Goal: Task Accomplishment & Management: Complete application form

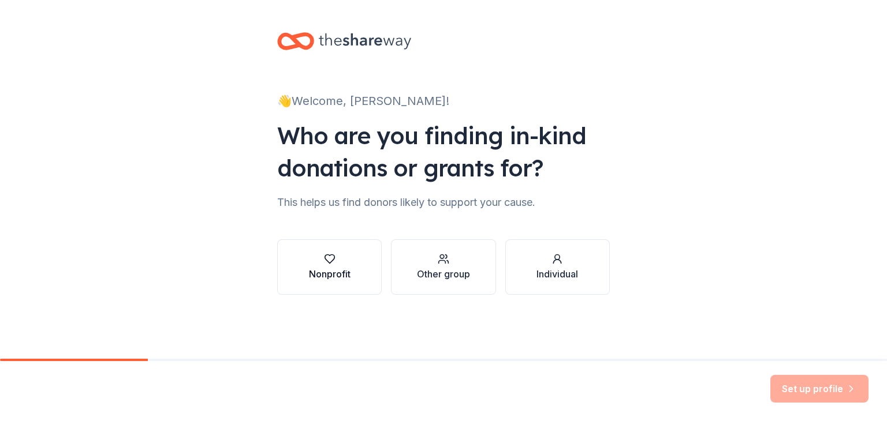
click at [319, 274] on div "Nonprofit" at bounding box center [330, 274] width 42 height 14
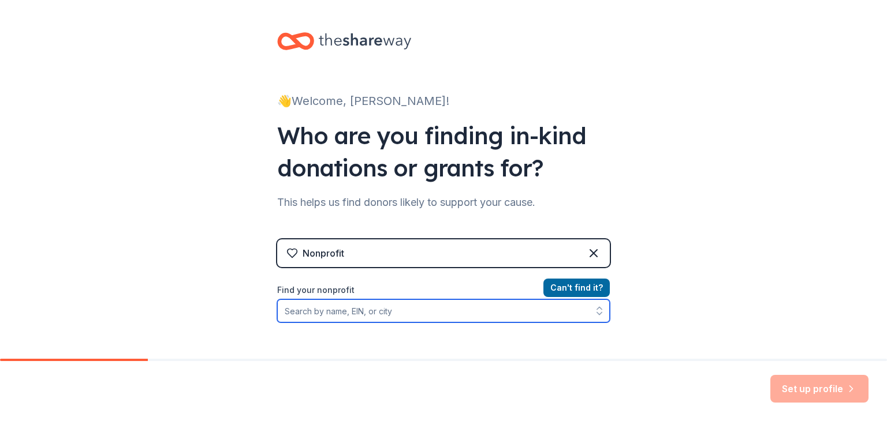
click at [463, 312] on input "Find your nonprofit" at bounding box center [443, 311] width 332 height 23
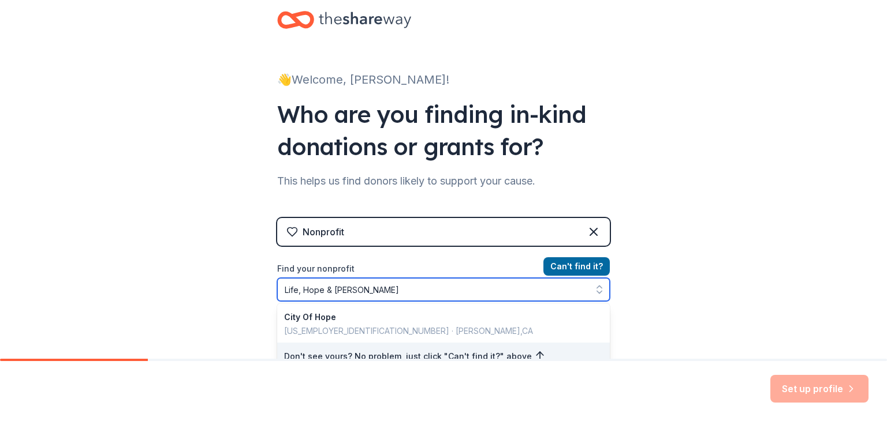
type input "Life, Hope & Change"
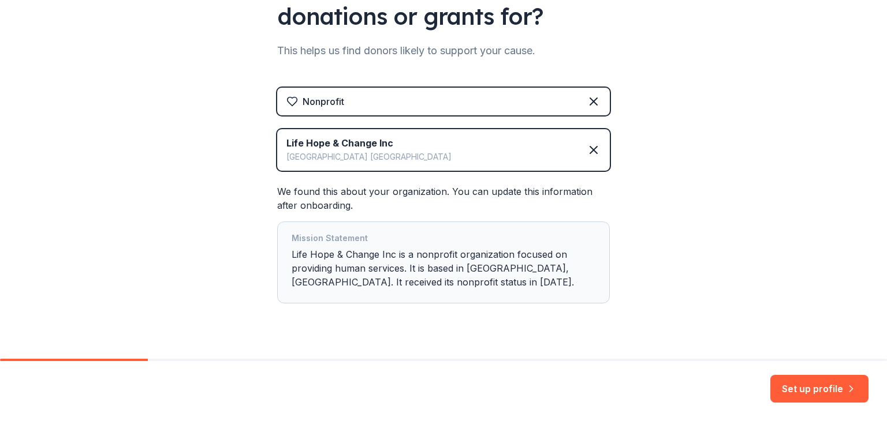
scroll to position [175, 0]
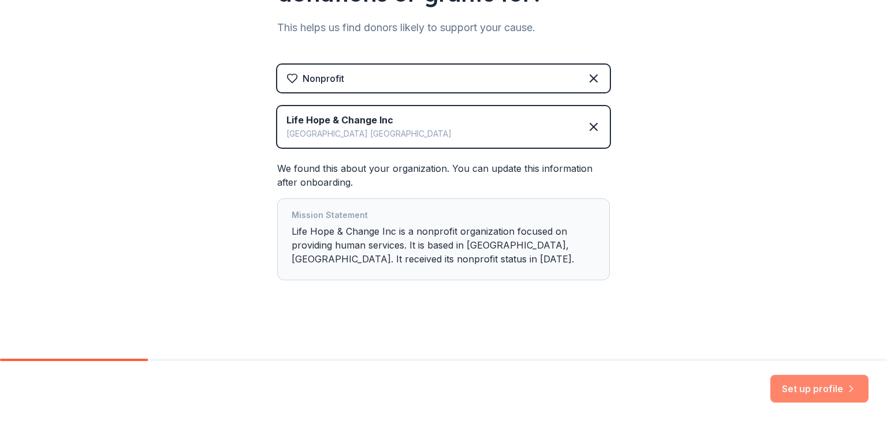
click at [817, 395] on button "Set up profile" at bounding box center [819, 389] width 98 height 28
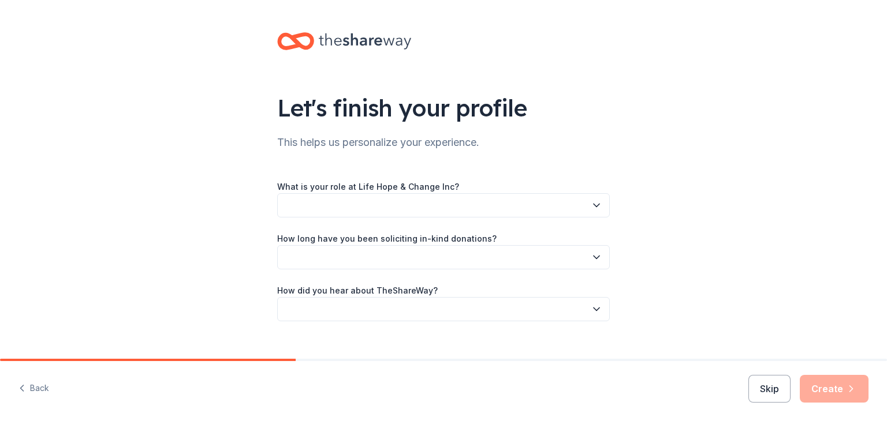
click at [527, 201] on button "button" at bounding box center [443, 205] width 332 height 24
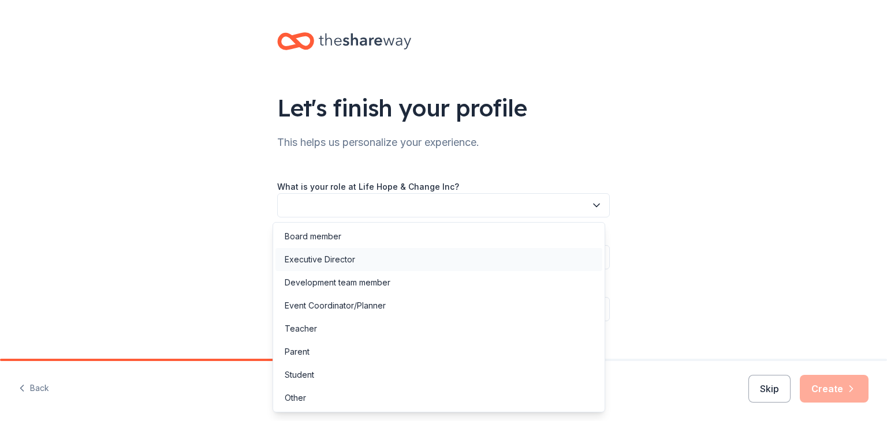
click at [391, 249] on div "Executive Director" at bounding box center [438, 259] width 327 height 23
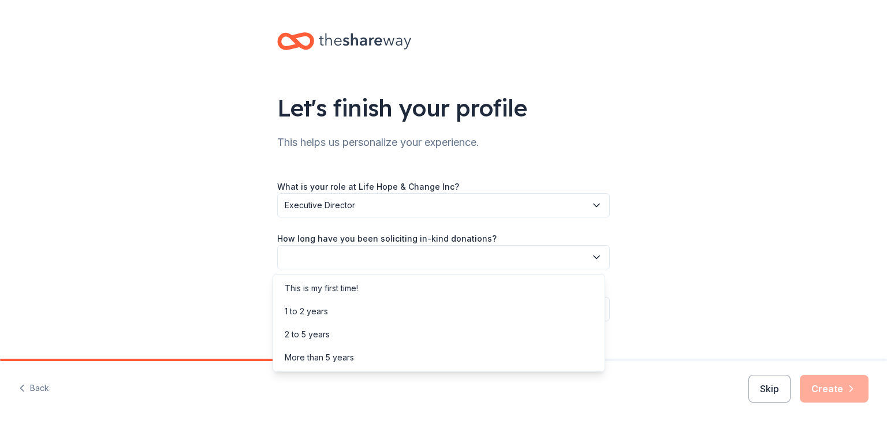
click at [394, 254] on button "button" at bounding box center [443, 257] width 332 height 24
click at [343, 317] on div "1 to 2 years" at bounding box center [438, 311] width 327 height 23
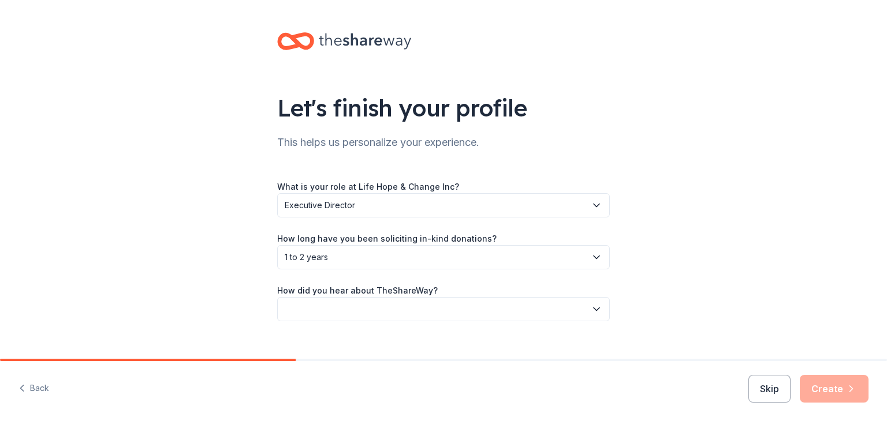
click at [358, 305] on button "button" at bounding box center [443, 309] width 332 height 24
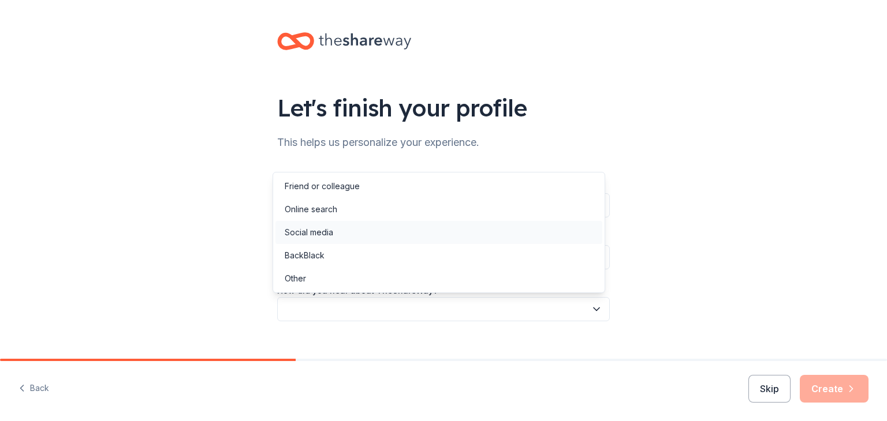
click at [359, 236] on div "Social media" at bounding box center [438, 232] width 327 height 23
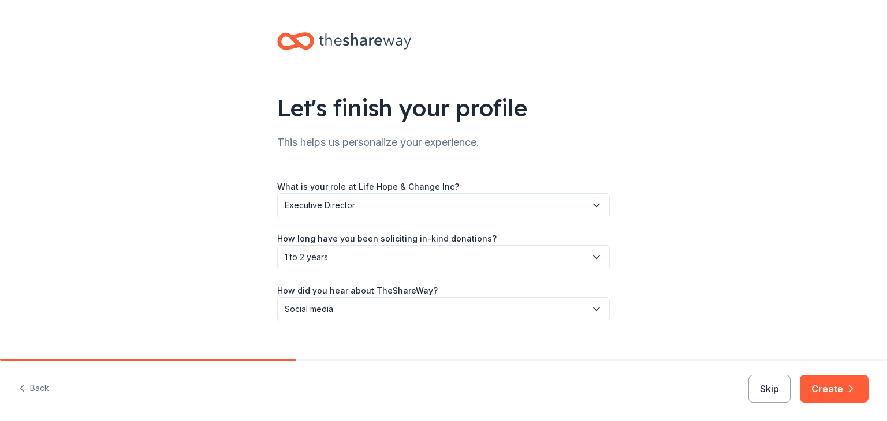
scroll to position [18, 0]
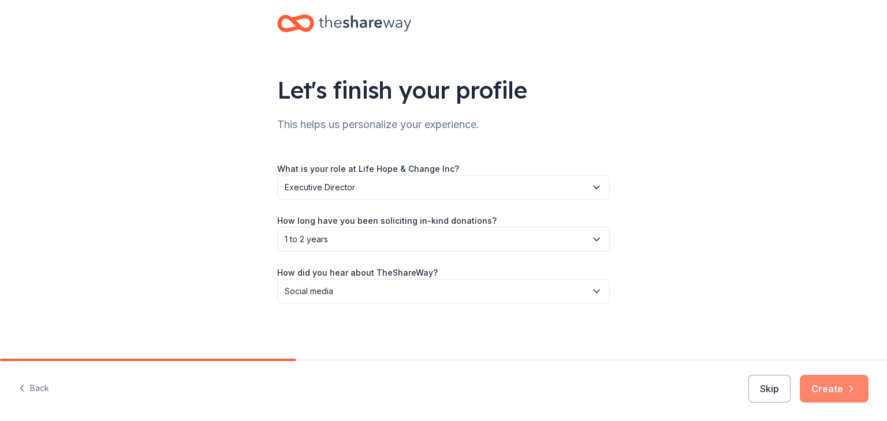
click at [836, 393] on button "Create" at bounding box center [833, 389] width 69 height 28
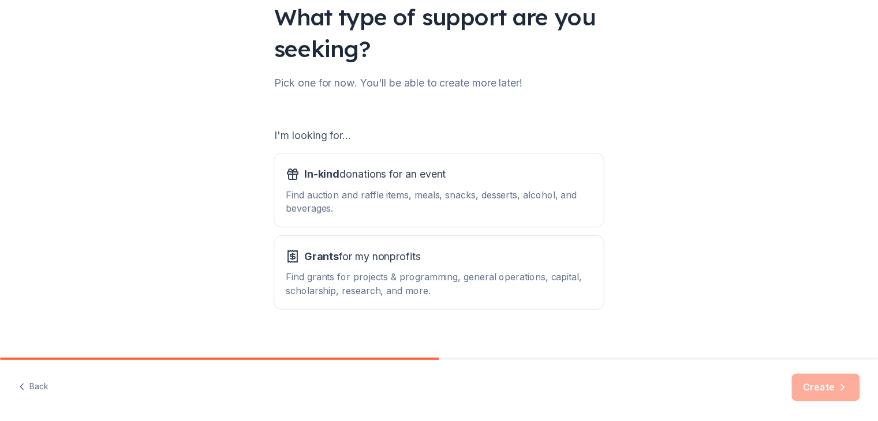
scroll to position [107, 0]
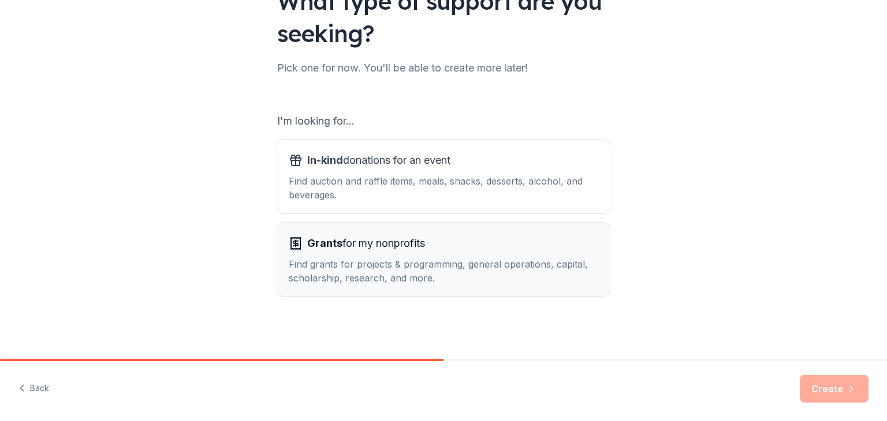
click at [470, 254] on div "Grants for my nonprofits Find grants for projects & programming, general operat…" at bounding box center [443, 259] width 309 height 51
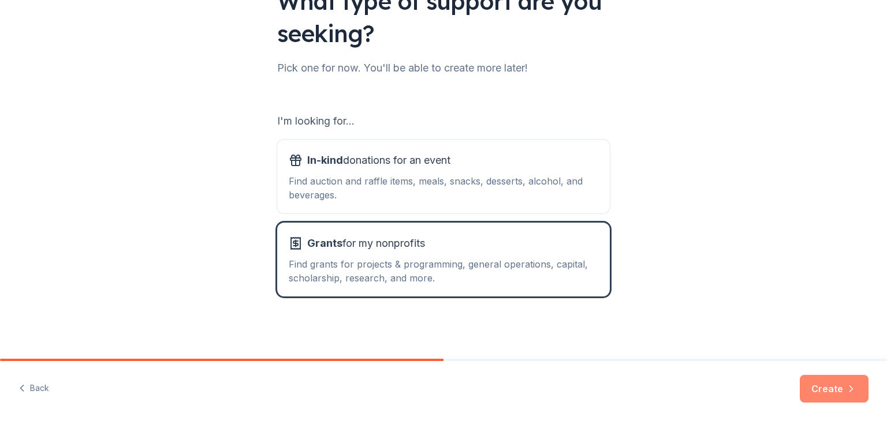
click at [831, 388] on button "Create" at bounding box center [833, 389] width 69 height 28
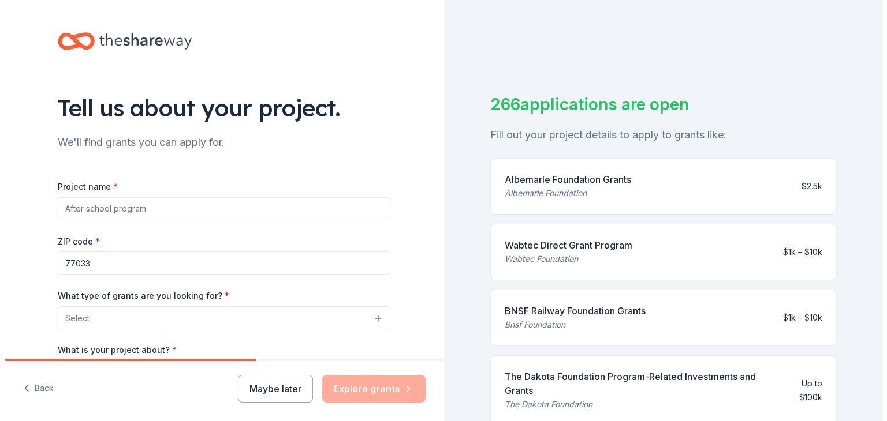
scroll to position [67, 0]
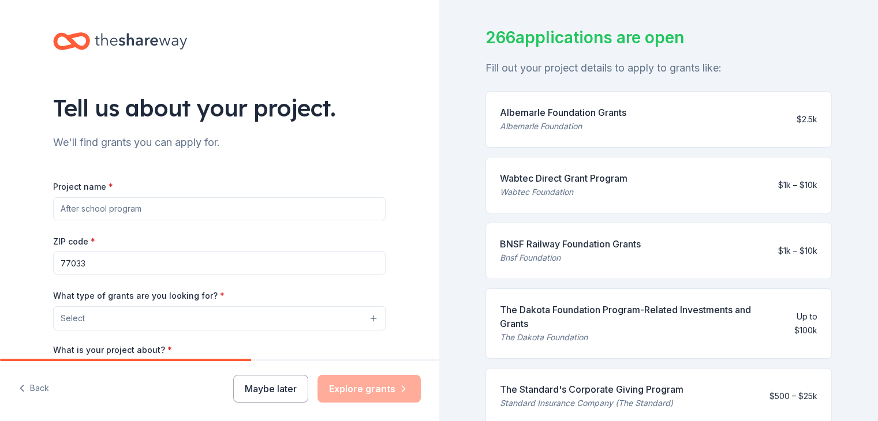
click at [263, 210] on input "Project name *" at bounding box center [219, 208] width 332 height 23
type input "Housing"
click at [210, 264] on input "77033" at bounding box center [219, 263] width 332 height 23
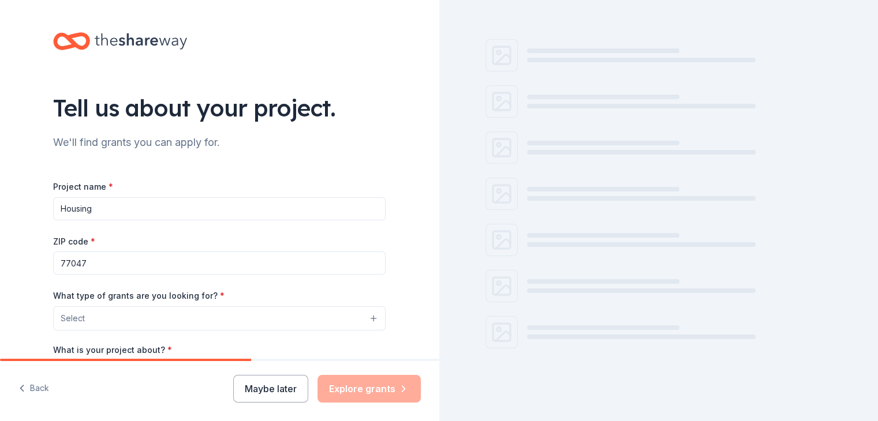
type input "77047"
click at [217, 320] on button "Select" at bounding box center [219, 318] width 332 height 24
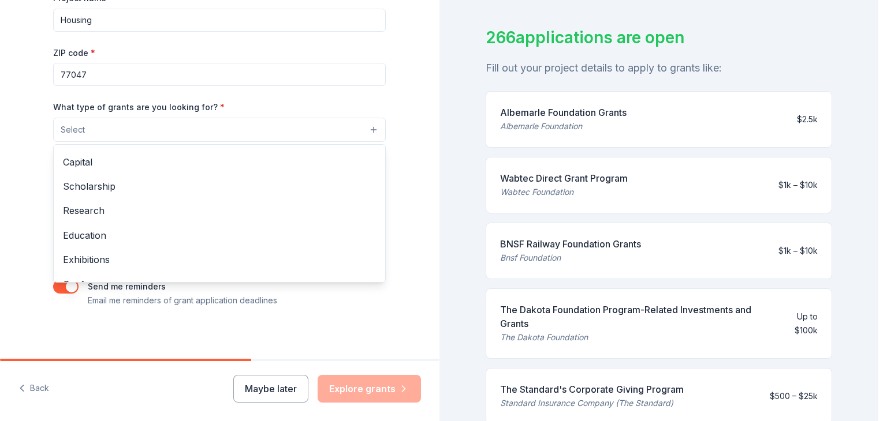
scroll to position [0, 0]
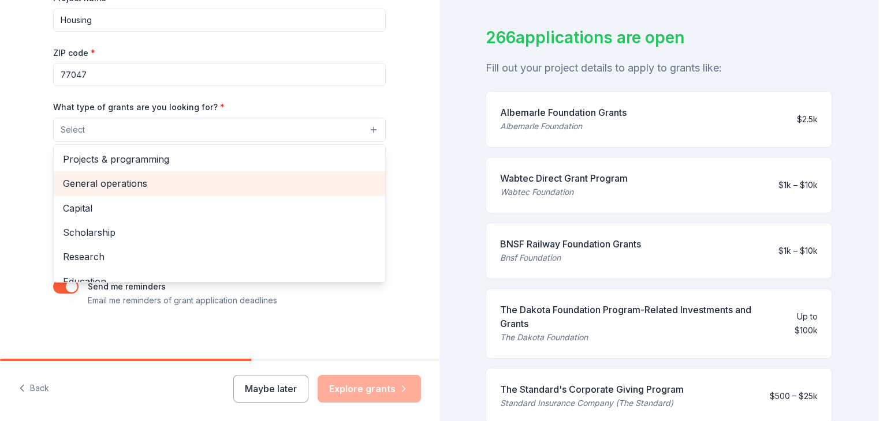
click at [161, 182] on span "General operations" at bounding box center [219, 183] width 313 height 15
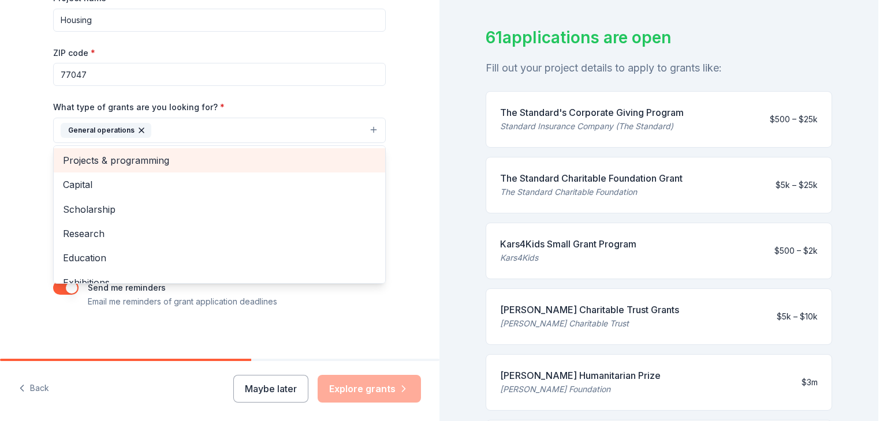
click at [219, 163] on span "Projects & programming" at bounding box center [219, 160] width 313 height 15
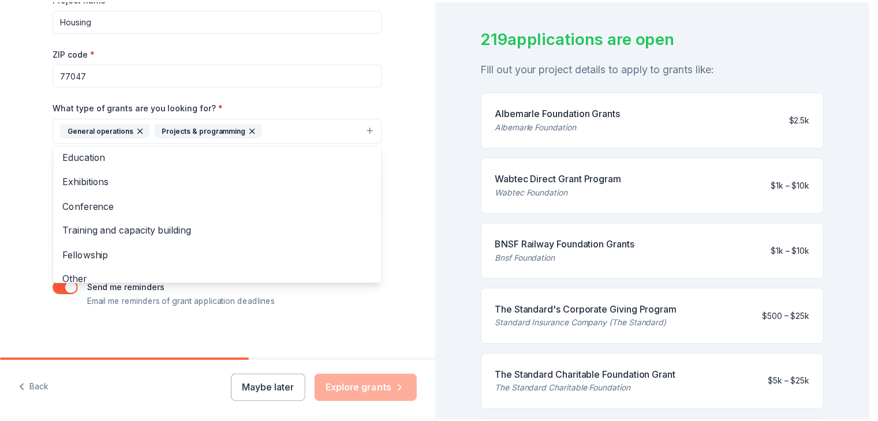
scroll to position [87, 0]
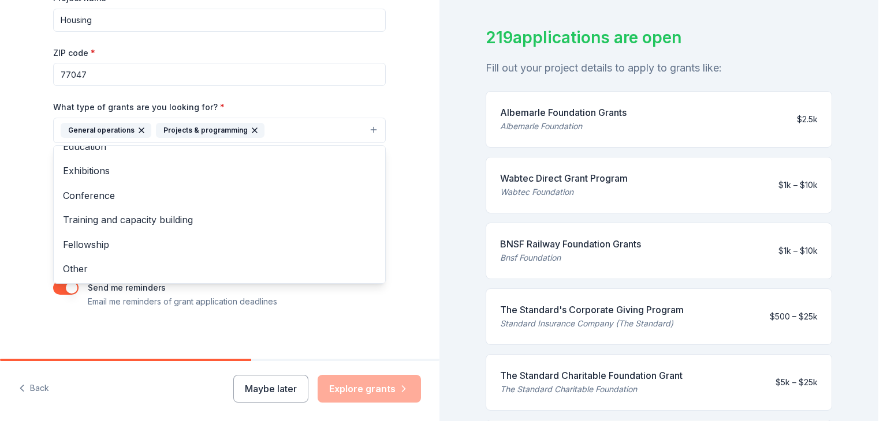
click at [406, 303] on div "Tell us about your project. We'll find grants you can apply for. Project name *…" at bounding box center [219, 87] width 439 height 553
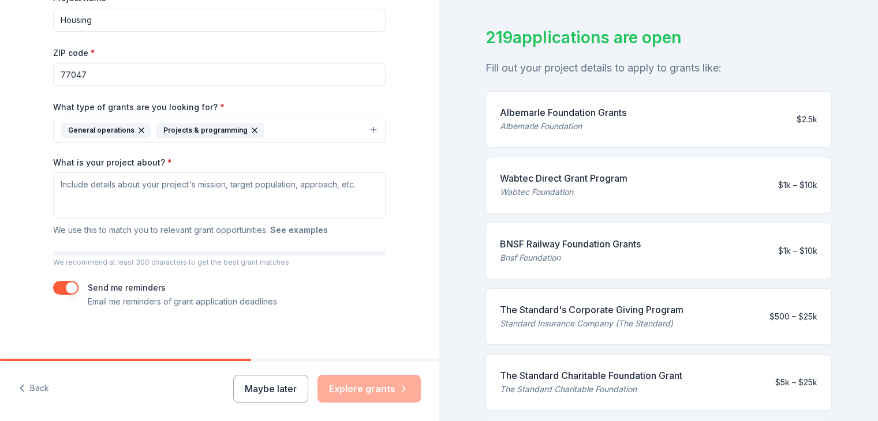
click at [298, 227] on button "See examples" at bounding box center [299, 230] width 58 height 14
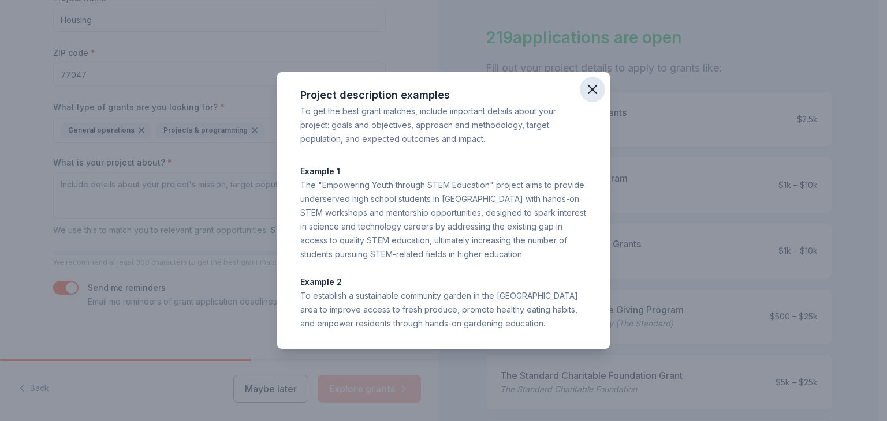
click at [590, 92] on icon "button" at bounding box center [592, 89] width 8 height 8
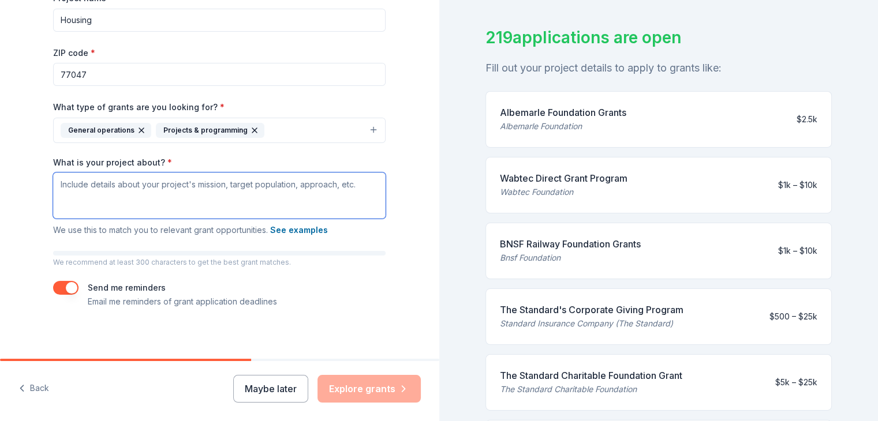
click at [256, 195] on textarea "What is your project about? *" at bounding box center [219, 196] width 332 height 46
paste textarea "Life, Hope & Change — we aim to create safe housing and a pathway to self-suffi…"
type textarea "Life, Hope & Change — we aim to create safe housing and a pathway to self-suffi…"
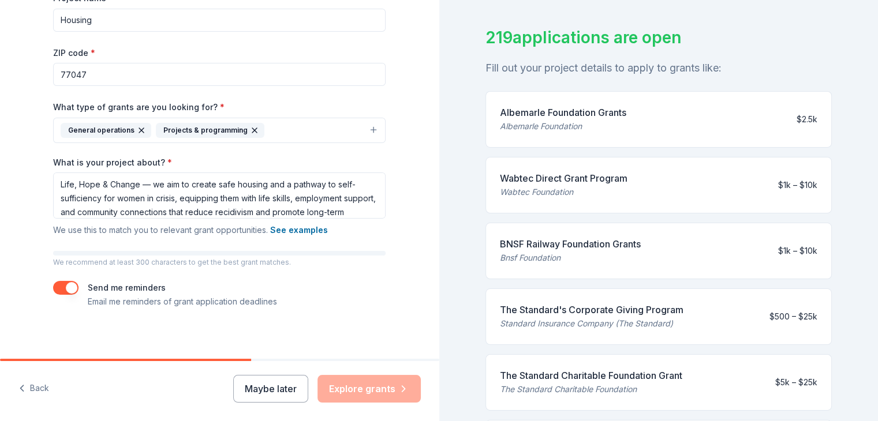
click at [305, 289] on div "Project name * Housing ZIP code * 77047 What type of grants are you looking for…" at bounding box center [219, 150] width 332 height 318
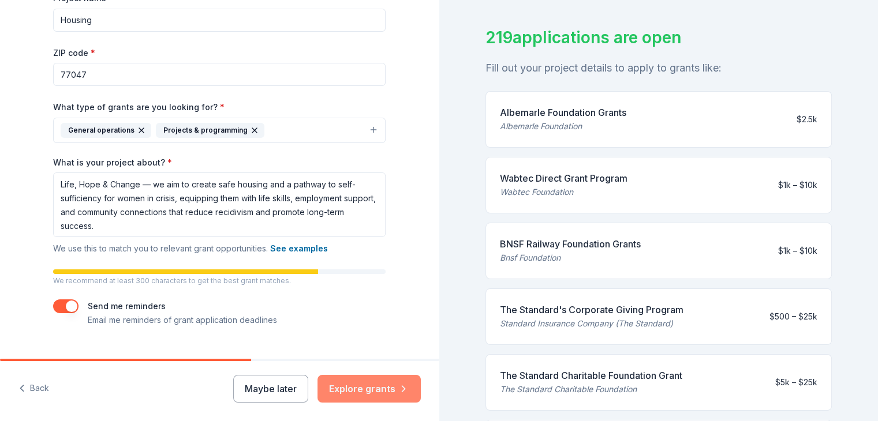
click at [361, 392] on button "Explore grants" at bounding box center [368, 389] width 103 height 28
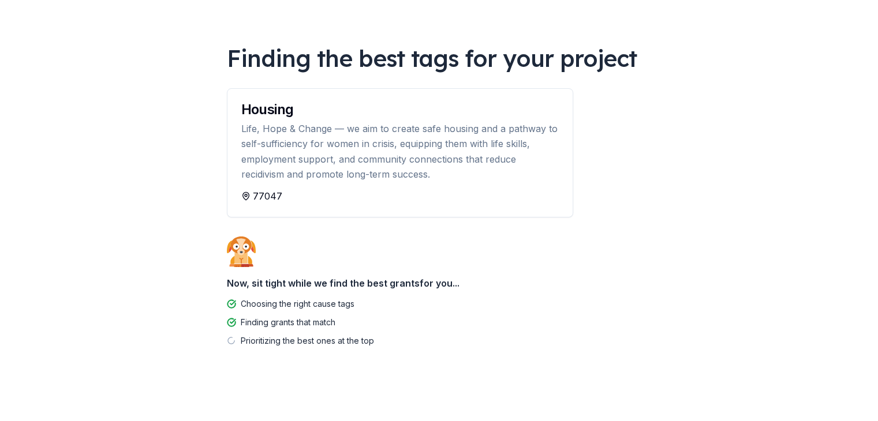
scroll to position [57, 0]
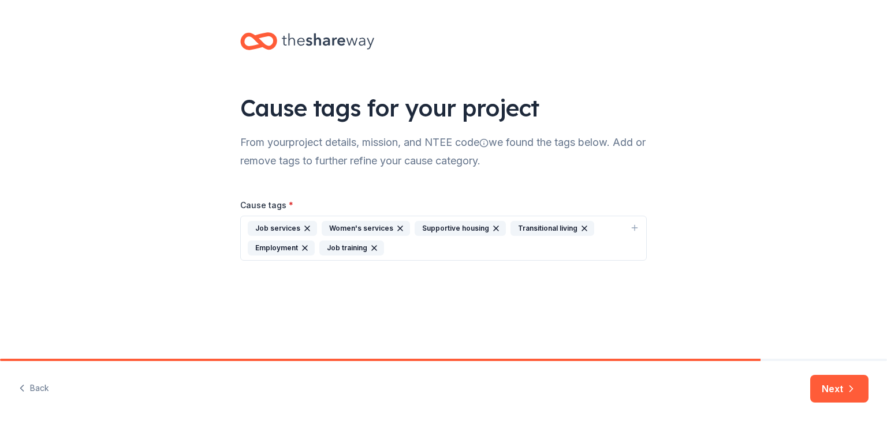
click at [283, 226] on div "Job services" at bounding box center [282, 228] width 69 height 15
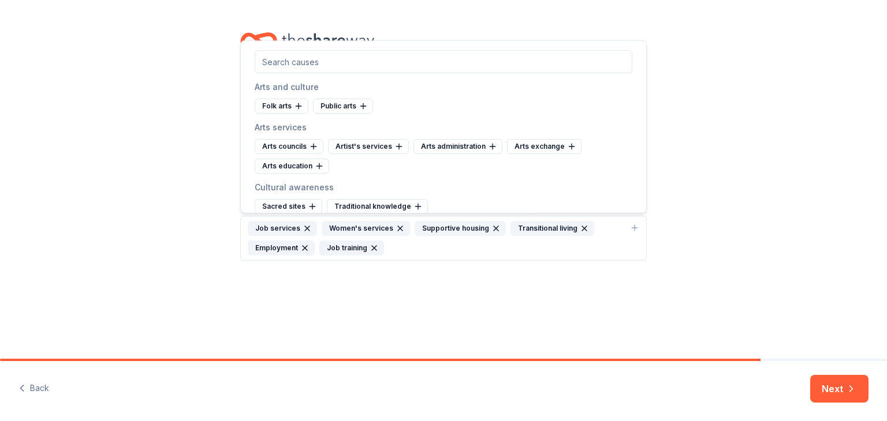
click at [353, 276] on div "Cause tags for your project From your project details, mission, and NTEE code w…" at bounding box center [443, 158] width 443 height 316
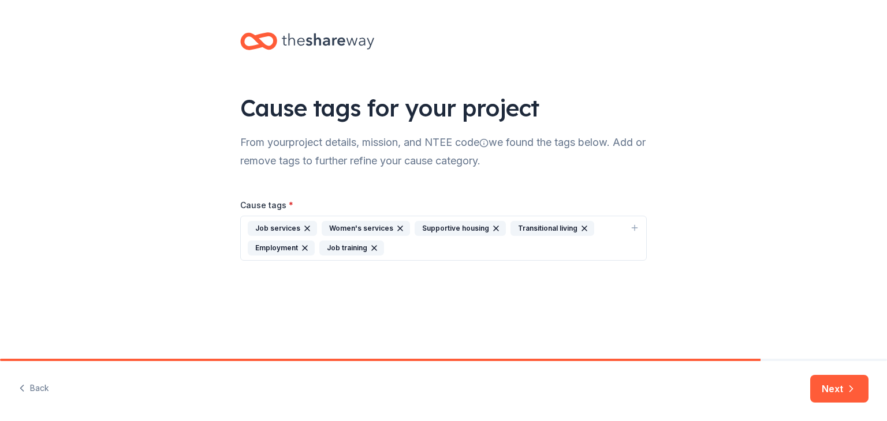
click at [288, 225] on div "Job services" at bounding box center [282, 228] width 69 height 15
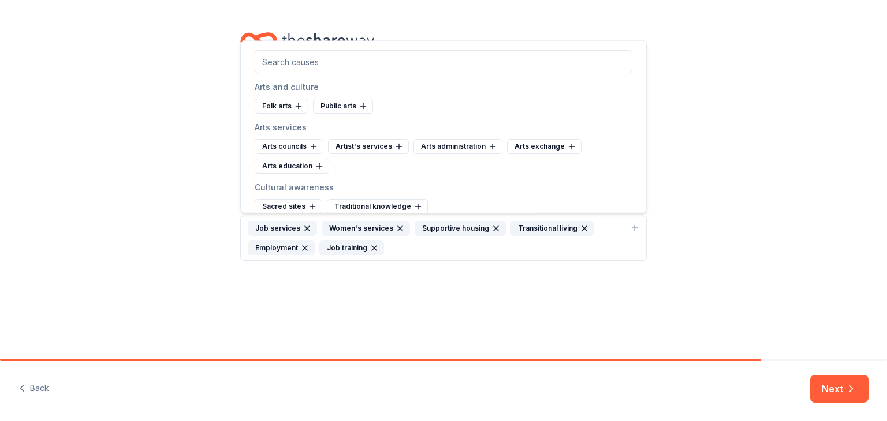
click at [449, 228] on div "Supportive housing" at bounding box center [459, 228] width 91 height 15
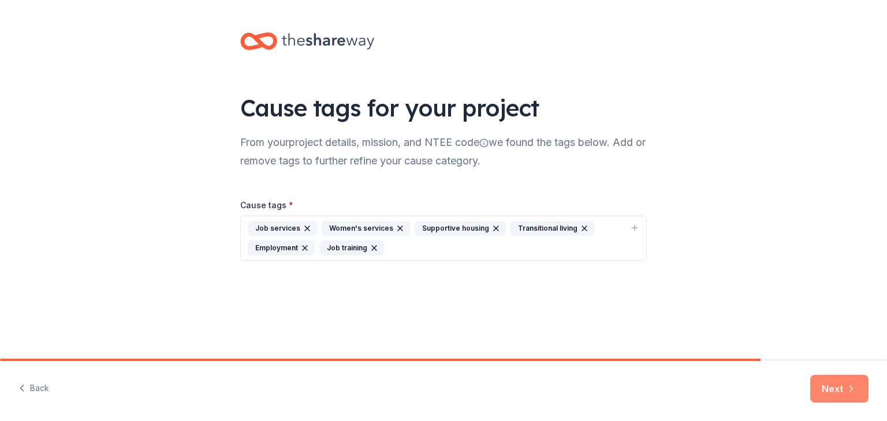
click at [839, 387] on button "Next" at bounding box center [839, 389] width 58 height 28
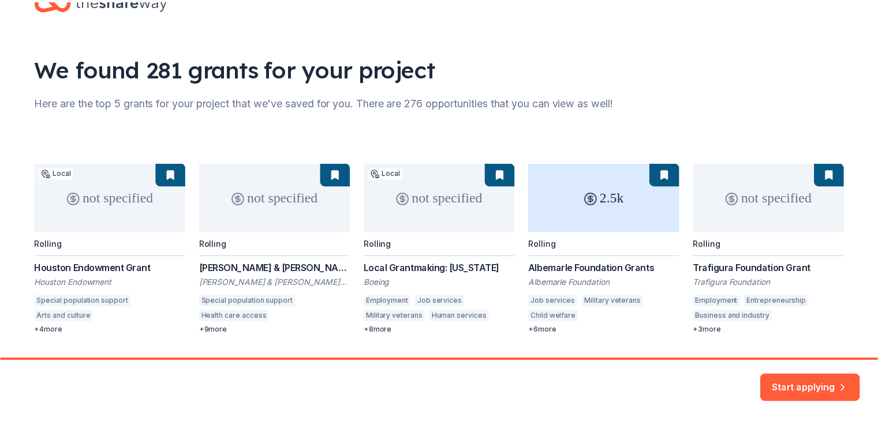
scroll to position [72, 0]
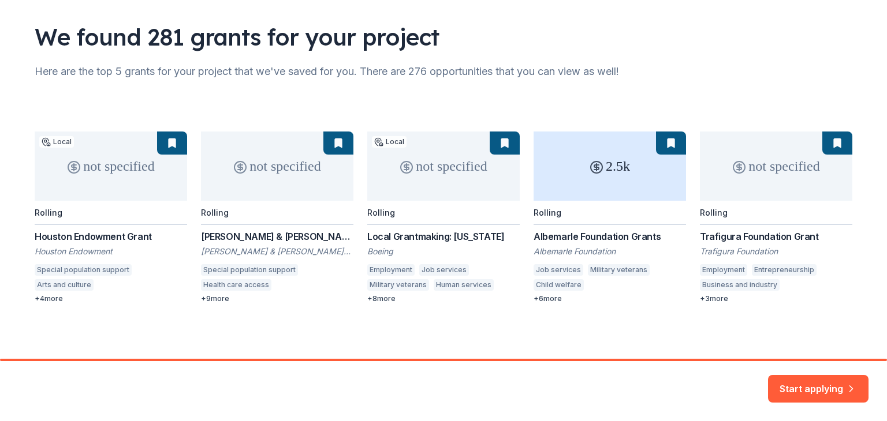
click at [48, 300] on div "not specified Local Rolling Houston Endowment Grant Houston Endowment Special p…" at bounding box center [443, 218] width 817 height 172
drag, startPoint x: 226, startPoint y: 394, endPoint x: 173, endPoint y: 391, distance: 53.2
click at [173, 391] on div "Start applying" at bounding box center [443, 391] width 887 height 60
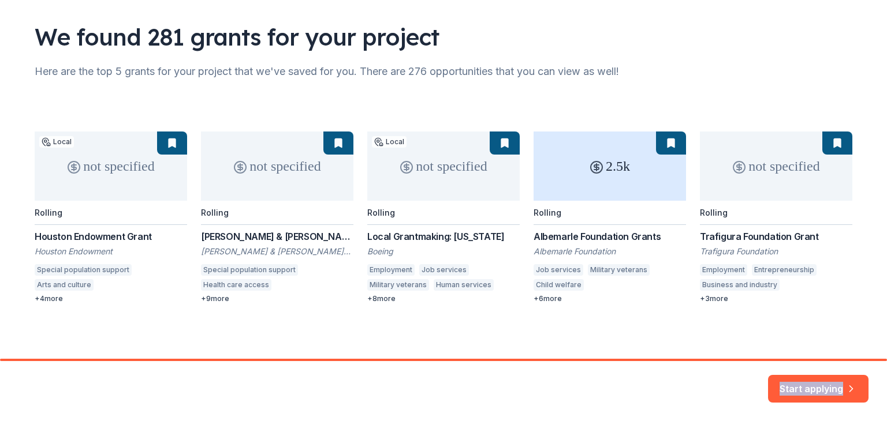
click at [173, 391] on div "Start applying" at bounding box center [443, 391] width 887 height 60
click at [877, 111] on div "We found 281 grants for your project Here are the top 5 grants for your project…" at bounding box center [443, 144] width 887 height 430
click at [783, 391] on button "Start applying" at bounding box center [818, 382] width 100 height 28
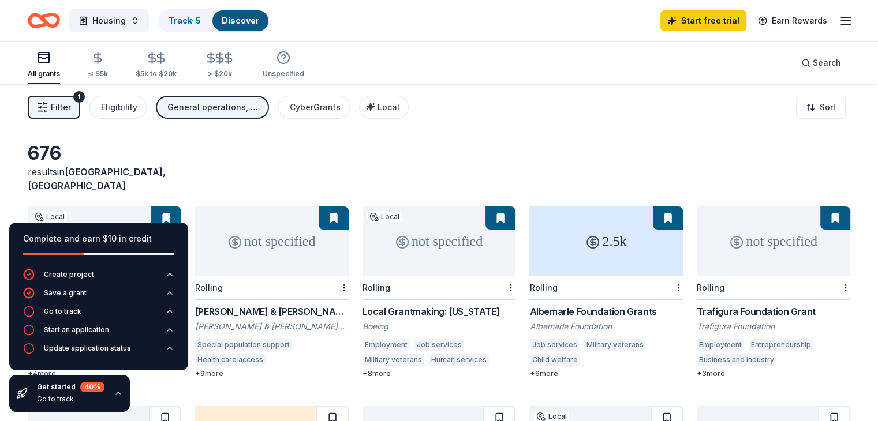
click at [252, 282] on div "Rolling" at bounding box center [272, 288] width 154 height 24
click at [154, 207] on div "not specified" at bounding box center [105, 241] width 154 height 69
drag, startPoint x: 451, startPoint y: 219, endPoint x: 442, endPoint y: 218, distance: 8.7
click at [442, 218] on div "not specified" at bounding box center [439, 241] width 154 height 69
click at [591, 231] on div "2.5k" at bounding box center [606, 241] width 154 height 69
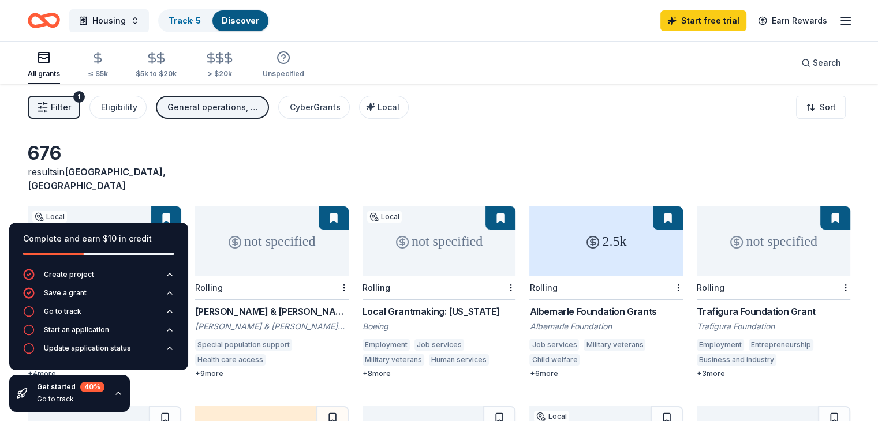
click at [720, 240] on div "not specified" at bounding box center [774, 241] width 154 height 69
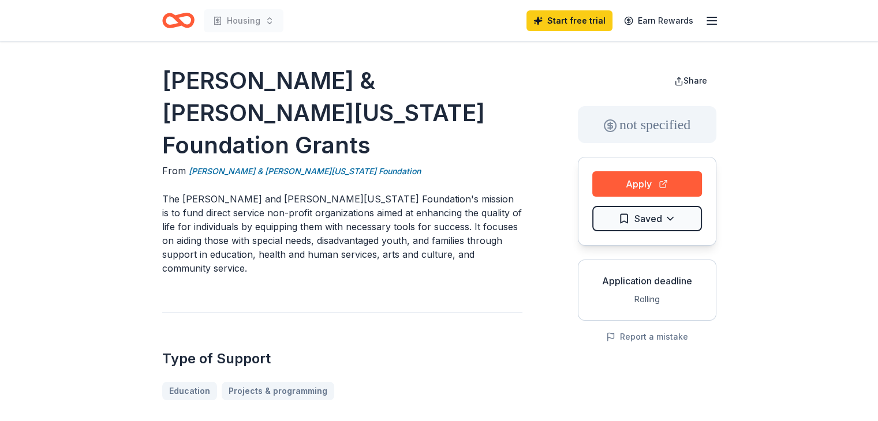
scroll to position [5, 0]
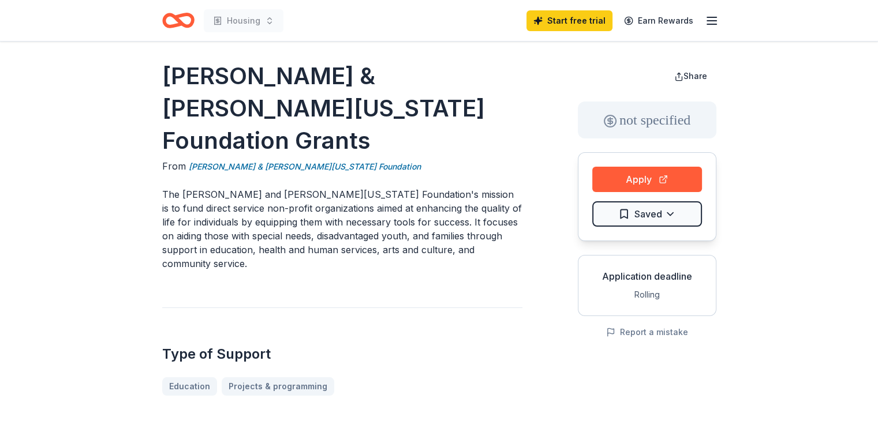
drag, startPoint x: 886, startPoint y: 103, endPoint x: 632, endPoint y: 352, distance: 355.9
drag, startPoint x: 632, startPoint y: 352, endPoint x: 694, endPoint y: 402, distance: 79.7
drag, startPoint x: 694, startPoint y: 402, endPoint x: 532, endPoint y: 398, distance: 162.2
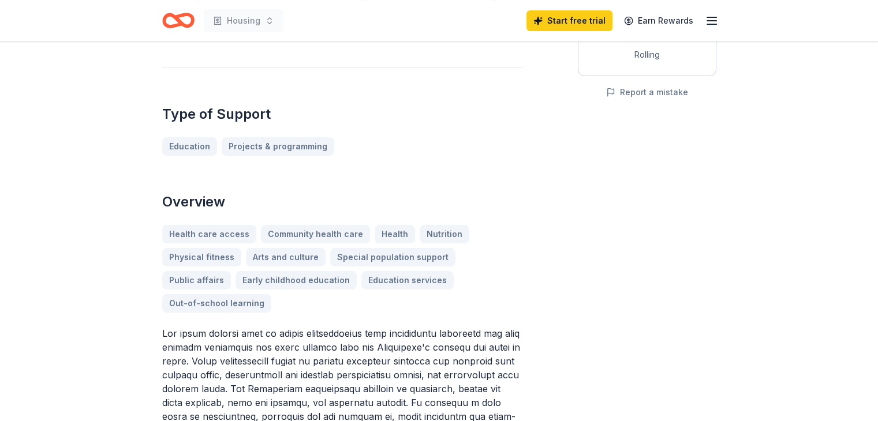
scroll to position [0, 0]
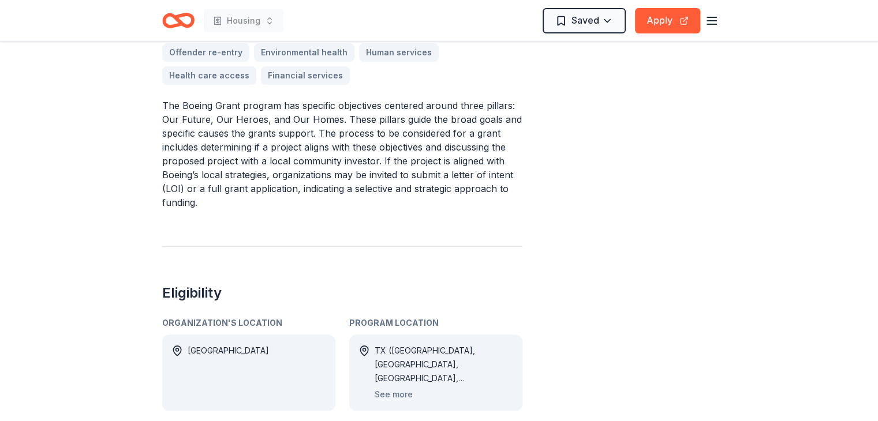
scroll to position [493, 0]
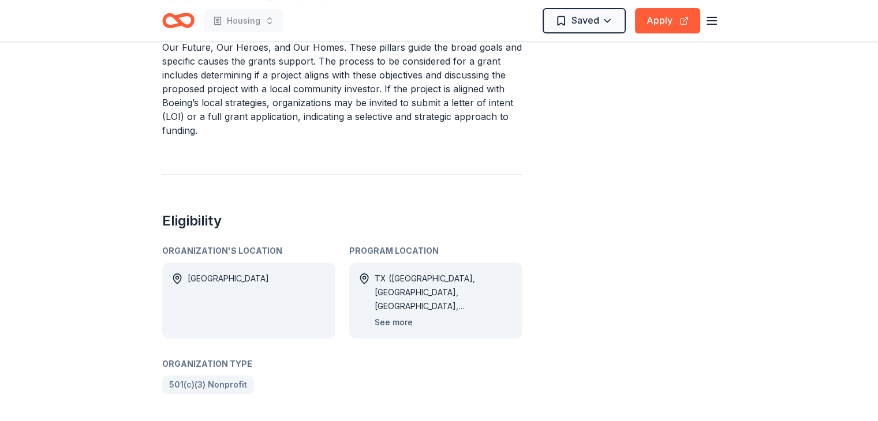
click at [393, 316] on button "See more" at bounding box center [394, 323] width 38 height 14
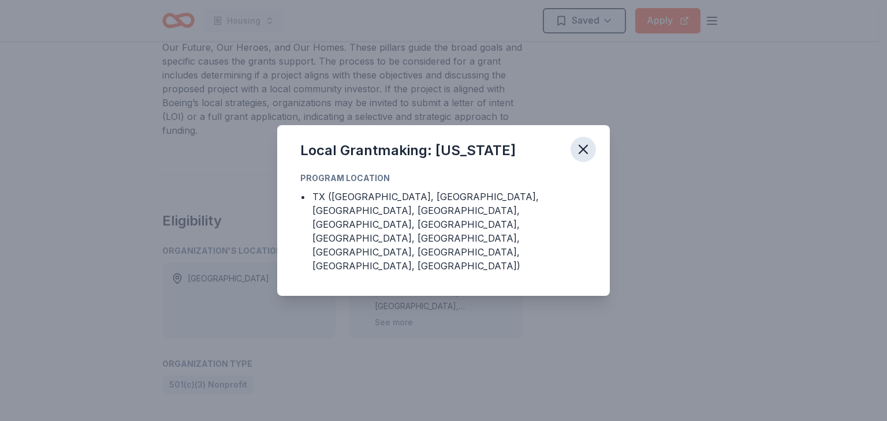
click at [584, 158] on icon "button" at bounding box center [583, 149] width 16 height 16
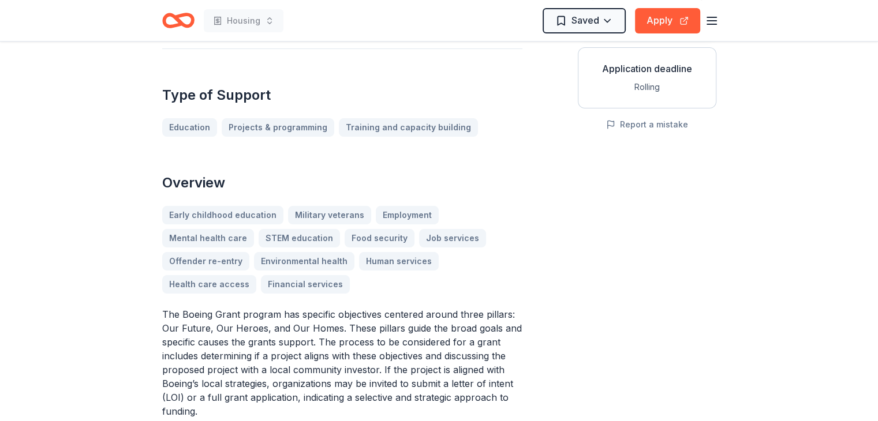
scroll to position [211, 0]
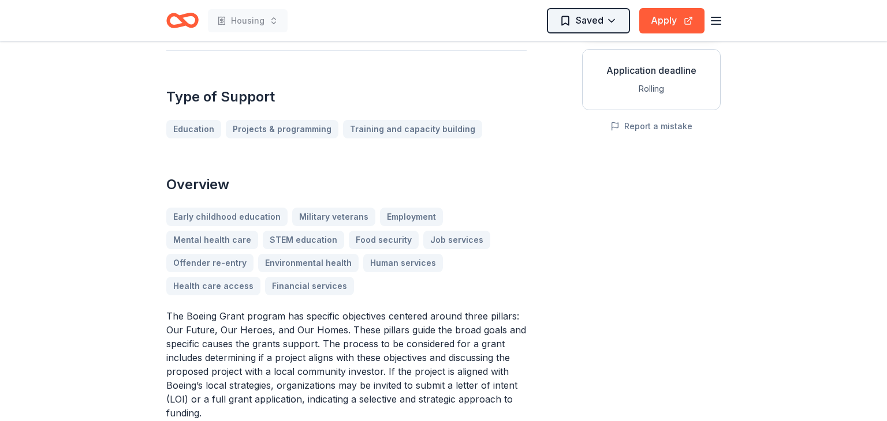
click at [604, 18] on html "Housing Saved Apply Local Grantmaking: Texas From Boeing Boeing demonstrates a …" at bounding box center [443, -1] width 887 height 421
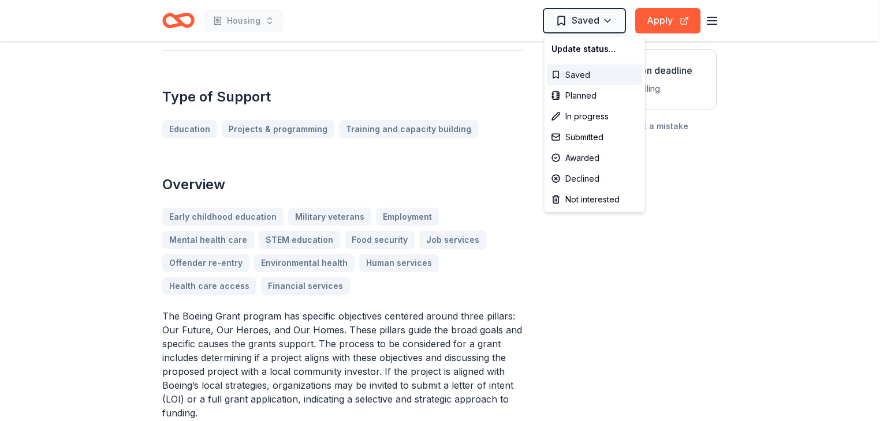
click at [594, 73] on div "Saved" at bounding box center [595, 75] width 96 height 21
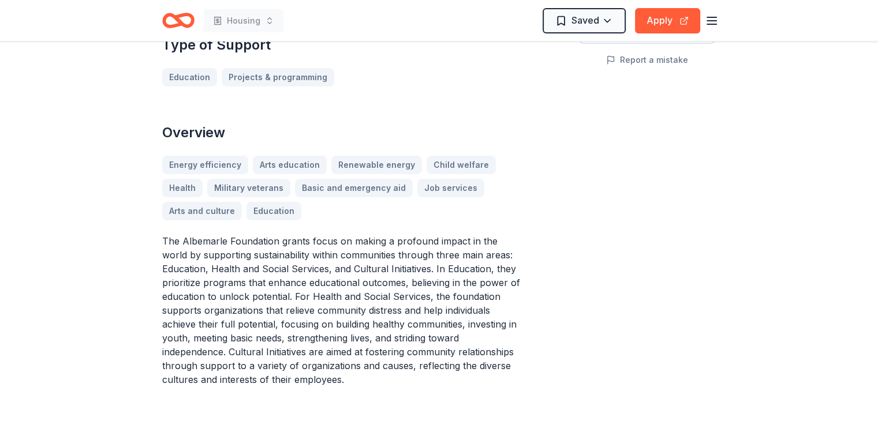
scroll to position [300, 0]
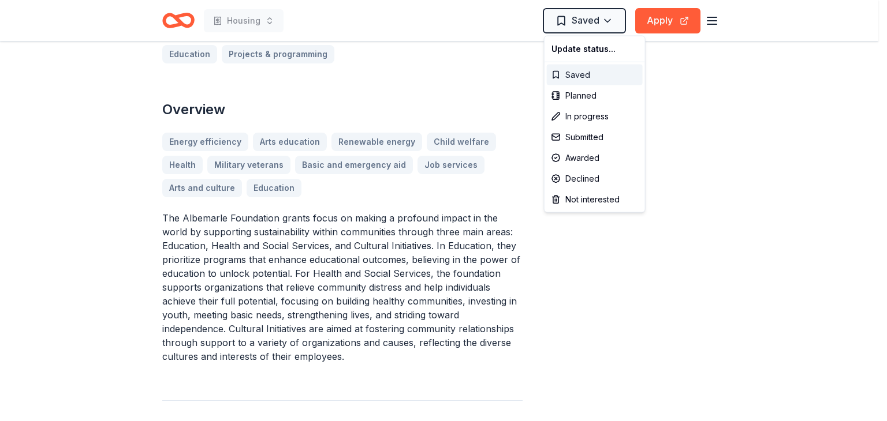
click at [600, 76] on div "Saved" at bounding box center [595, 75] width 96 height 21
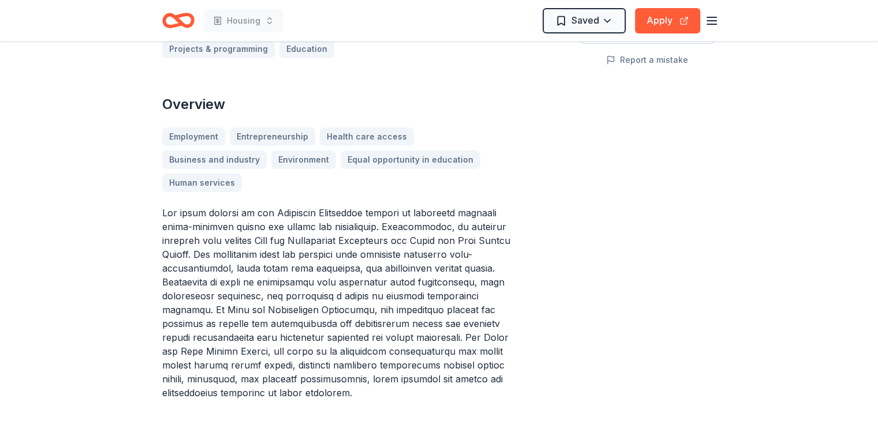
scroll to position [300, 0]
